Goal: Task Accomplishment & Management: Use online tool/utility

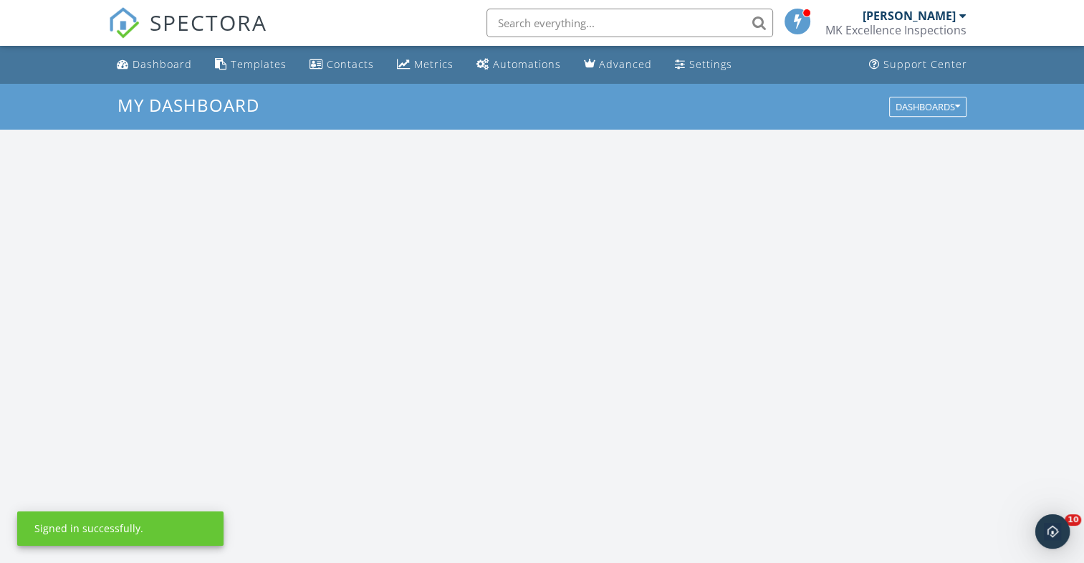
scroll to position [1326, 1106]
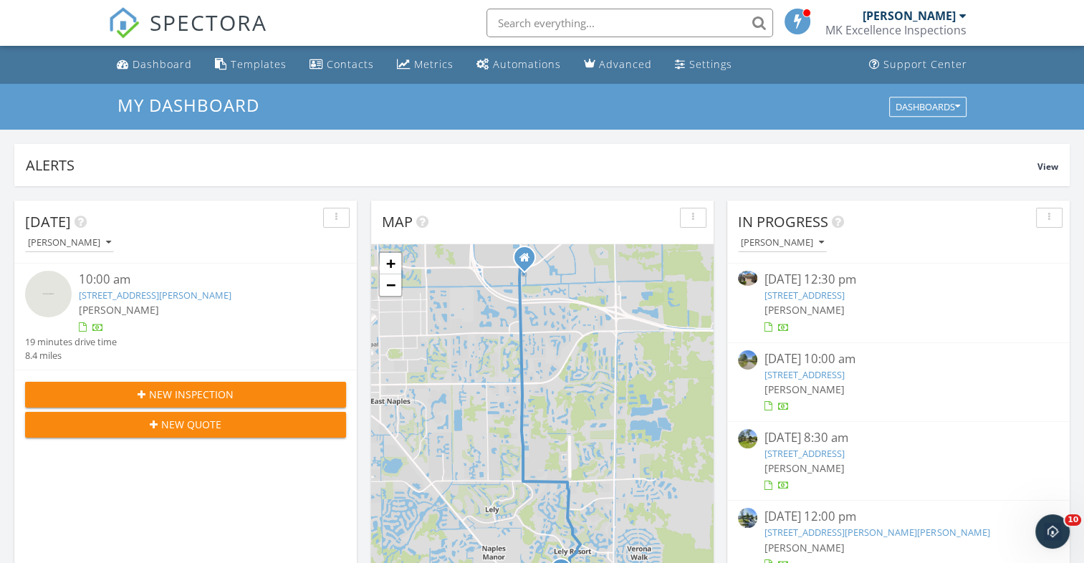
click at [211, 295] on link "[STREET_ADDRESS][PERSON_NAME]" at bounding box center [155, 295] width 153 height 13
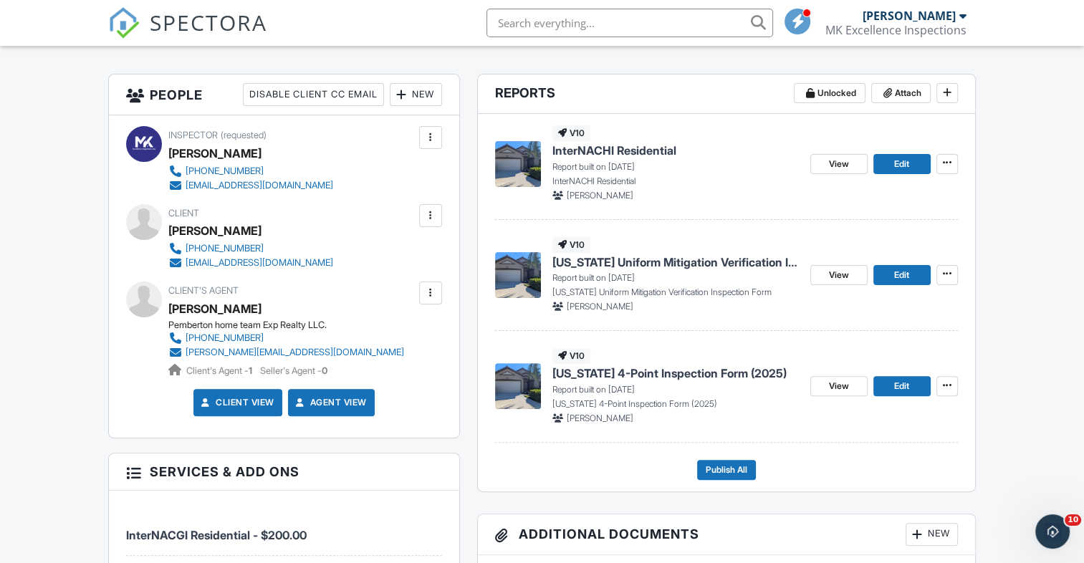
scroll to position [348, 0]
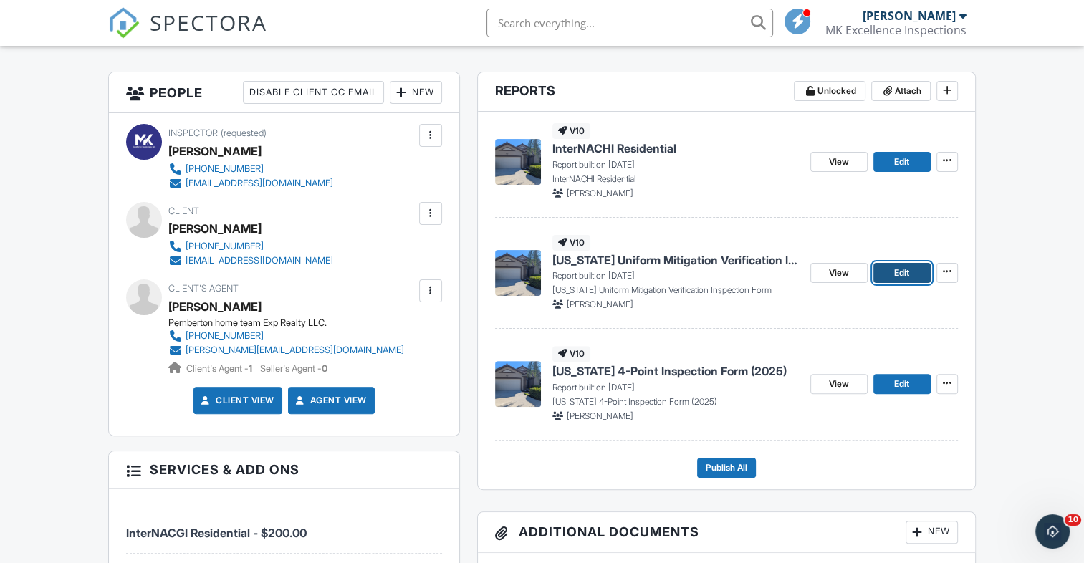
click at [897, 273] on span "Edit" at bounding box center [902, 273] width 15 height 14
